Goal: Information Seeking & Learning: Understand process/instructions

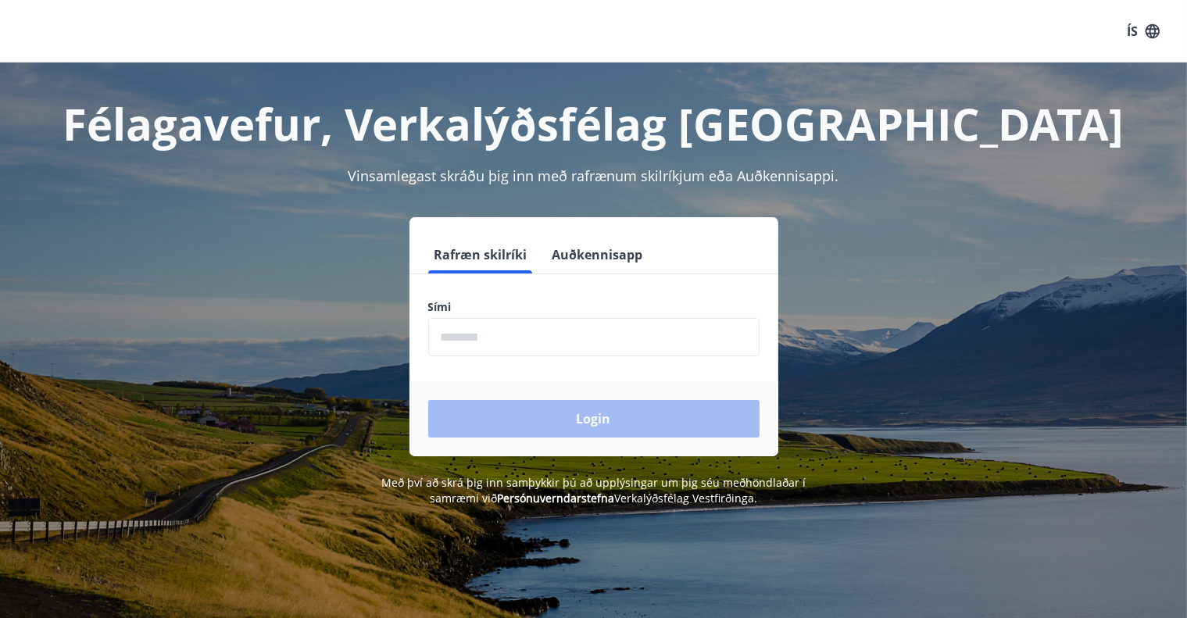
drag, startPoint x: 506, startPoint y: 339, endPoint x: 505, endPoint y: 326, distance: 13.4
click at [506, 336] on input "phone" at bounding box center [593, 337] width 331 height 38
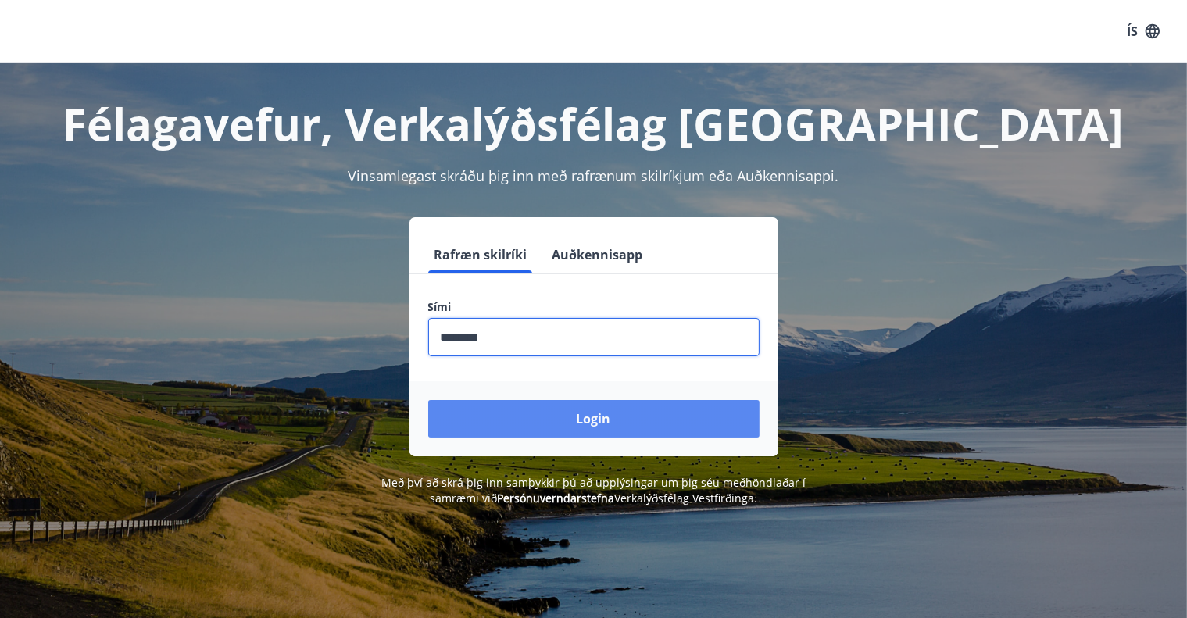
type input "********"
click at [544, 414] on button "Login" at bounding box center [593, 419] width 331 height 38
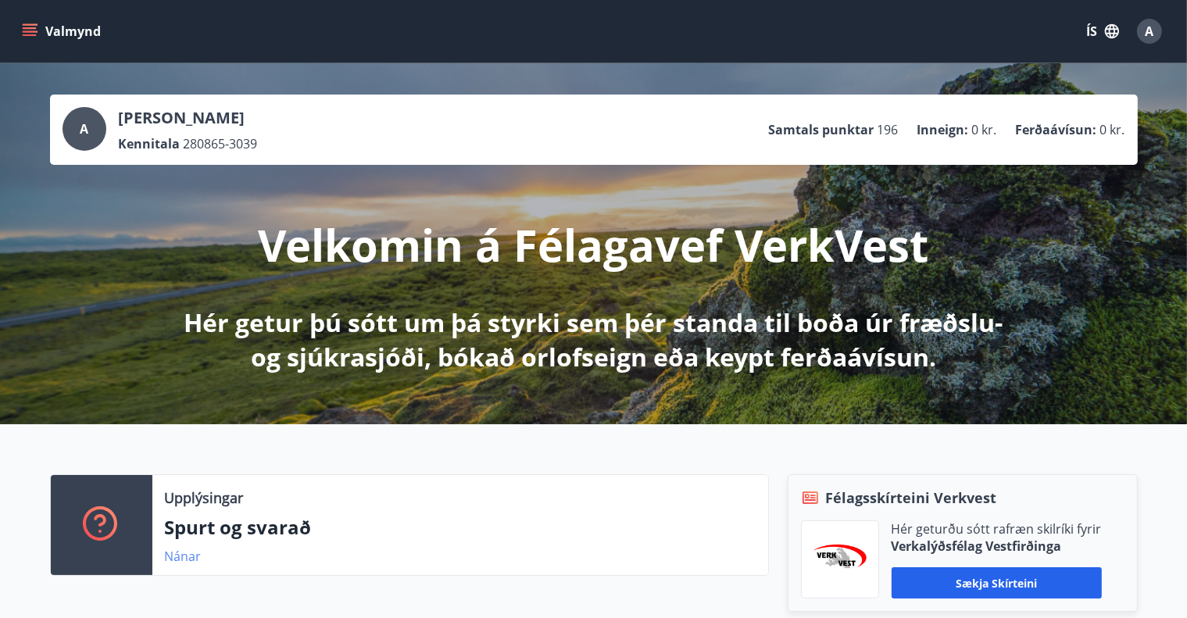
click at [188, 553] on link "Nánar" at bounding box center [183, 556] width 37 height 17
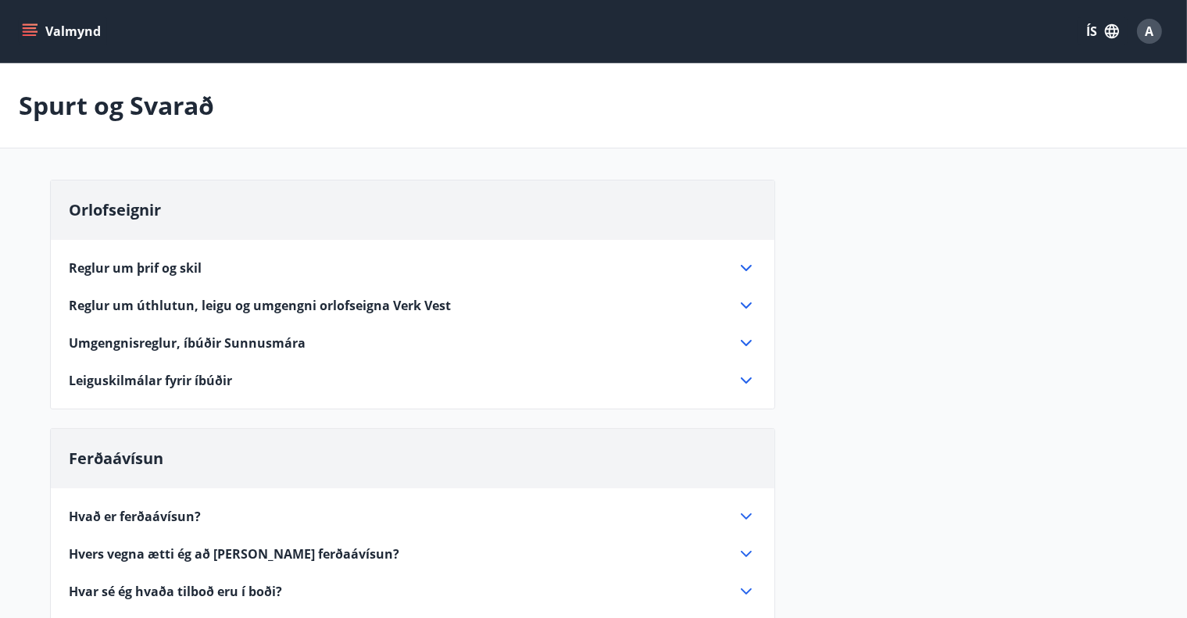
click at [168, 335] on span "Umgengnisreglur, íbúðir Sunnusmára" at bounding box center [188, 343] width 237 height 17
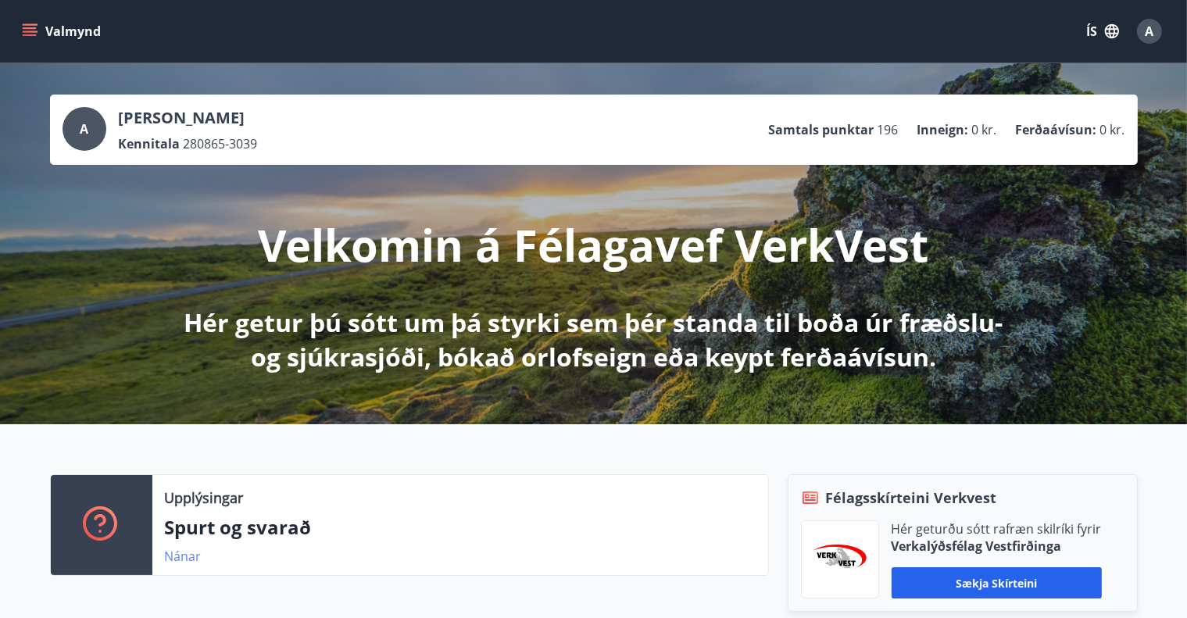
click at [181, 553] on link "Nánar" at bounding box center [183, 556] width 37 height 17
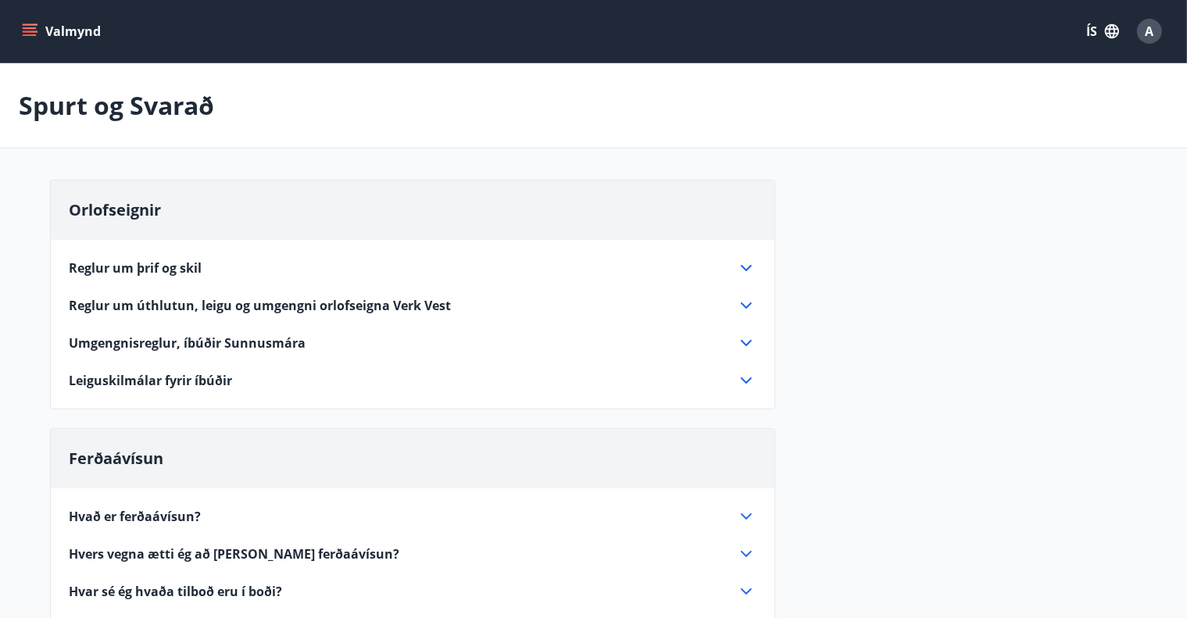
click at [166, 263] on span "Reglur um þrif og skil" at bounding box center [136, 267] width 133 height 17
